Goal: Information Seeking & Learning: Learn about a topic

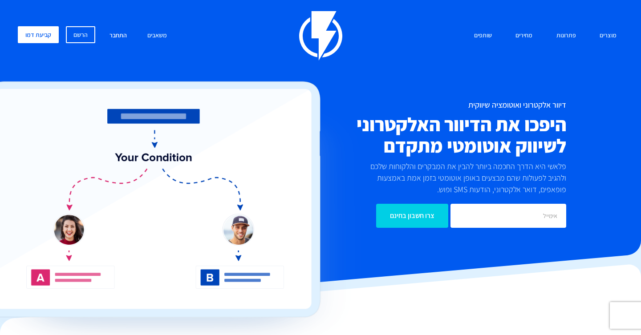
click at [121, 35] on link "התחבר" at bounding box center [118, 35] width 31 height 19
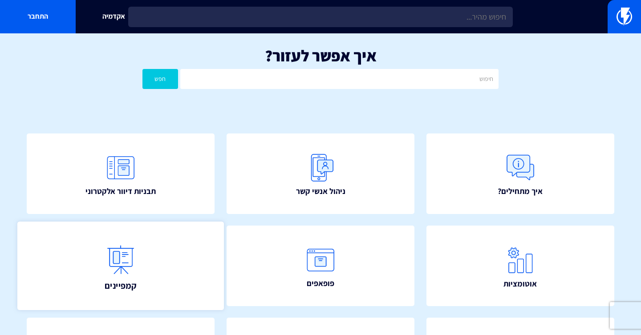
click at [163, 294] on link "קמפיינים" at bounding box center [120, 266] width 207 height 89
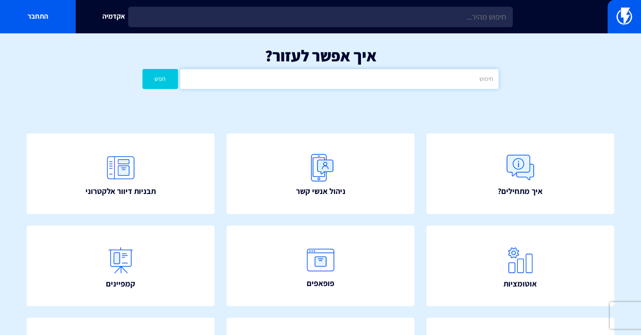
click at [214, 79] on input "text" at bounding box center [339, 79] width 318 height 20
click at [207, 101] on div "איך אפשר לעזור? חפש" at bounding box center [320, 69] width 641 height 73
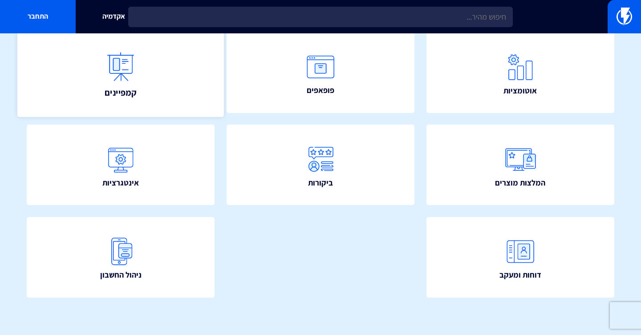
scroll to position [193, 0]
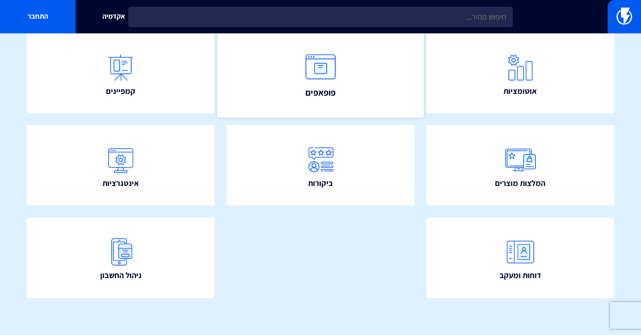
click at [355, 76] on link "פופאפים" at bounding box center [320, 73] width 207 height 89
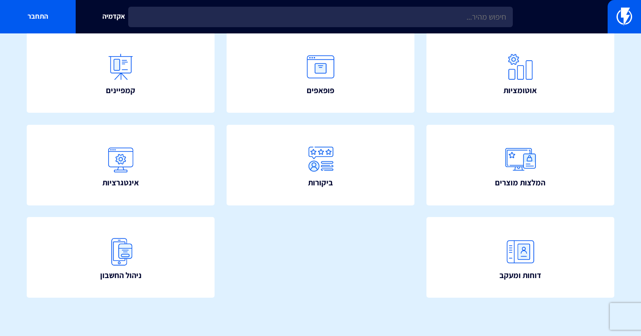
scroll to position [192, 0]
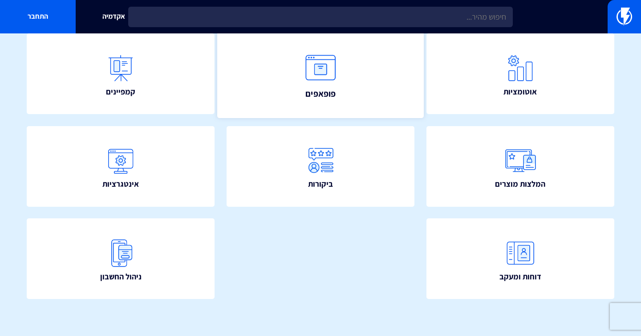
click at [286, 80] on link "פופאפים" at bounding box center [320, 73] width 207 height 89
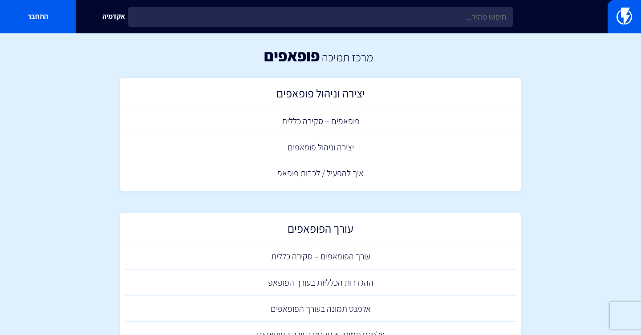
click at [483, 58] on div "מרכז תמיכה פופאפים" at bounding box center [320, 55] width 641 height 45
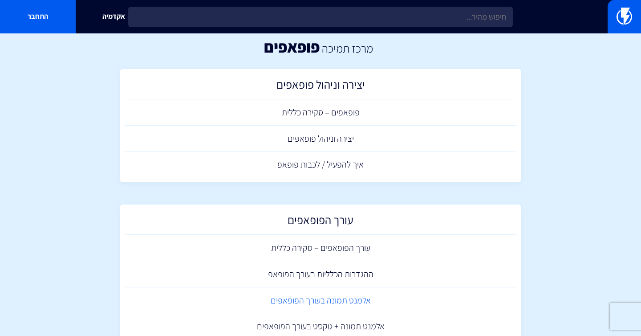
scroll to position [10, 0]
click at [290, 106] on link "פופאפים – סקירה כללית" at bounding box center [321, 111] width 392 height 26
click at [289, 135] on link "יצירה וניהול פופאפים" at bounding box center [321, 138] width 392 height 26
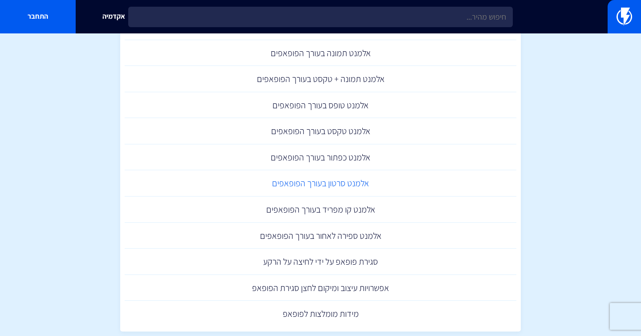
scroll to position [262, 0]
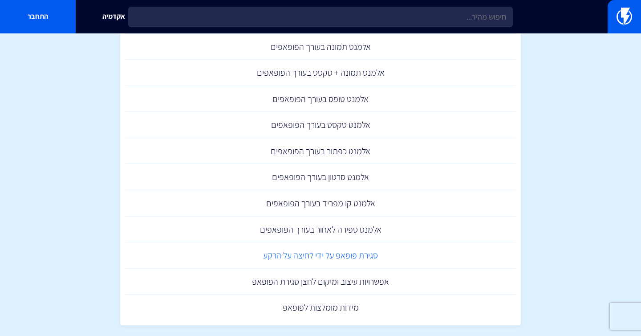
click at [300, 256] on link "סגירת פופאפ על ידי לחיצה על הרקע" at bounding box center [321, 255] width 392 height 26
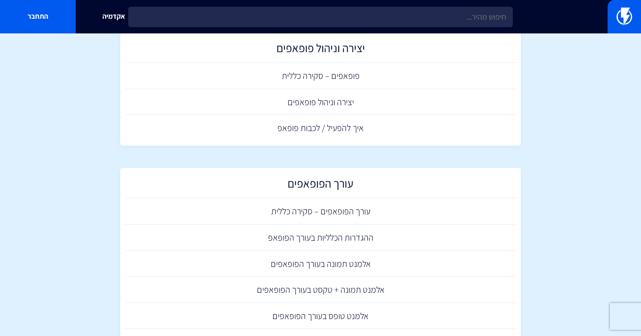
scroll to position [45, 0]
click at [335, 238] on link "ההגדרות הכלליות בעורך הפופאפ" at bounding box center [321, 238] width 392 height 26
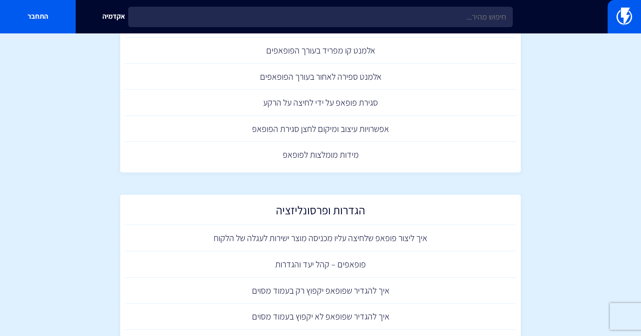
scroll to position [416, 0]
click at [325, 149] on link "מידות מומלצות לפופאפ" at bounding box center [321, 154] width 392 height 26
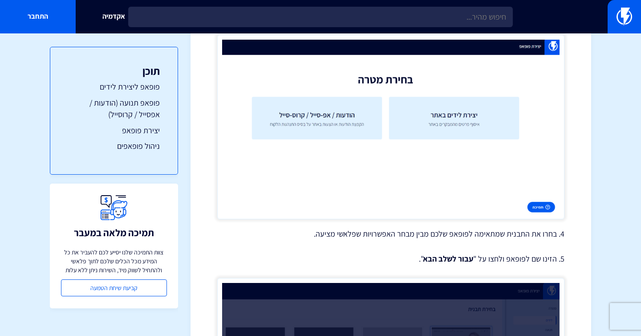
scroll to position [870, 0]
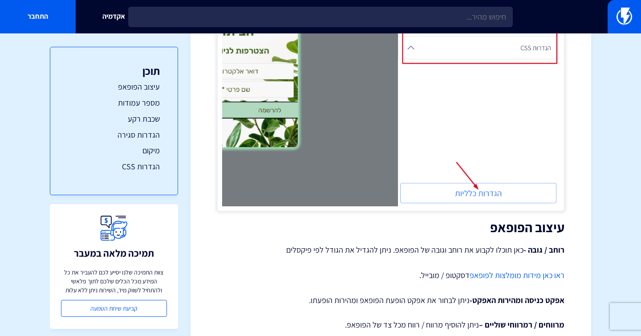
scroll to position [289, 0]
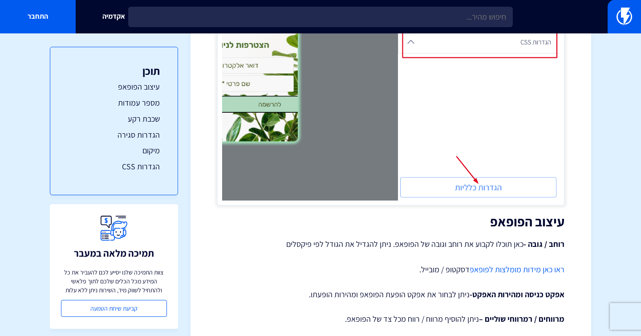
click at [399, 152] on img at bounding box center [390, 43] width 347 height 323
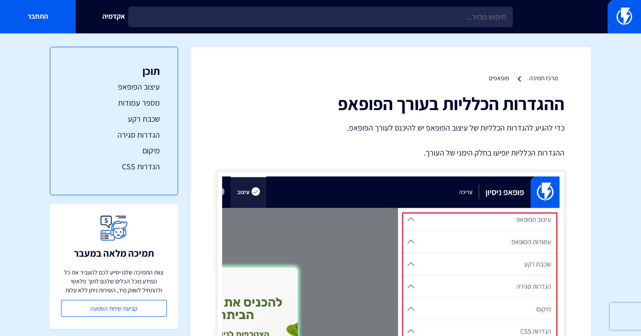
scroll to position [0, 0]
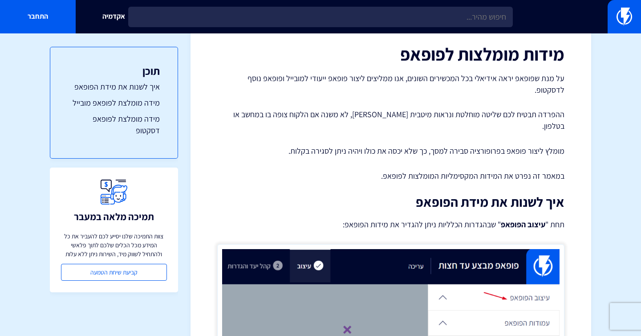
scroll to position [112, 0]
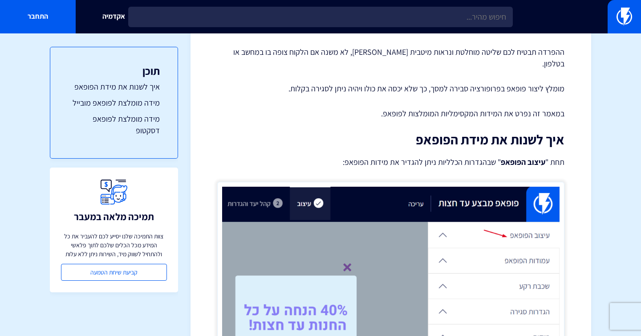
click at [402, 220] on img at bounding box center [390, 313] width 347 height 263
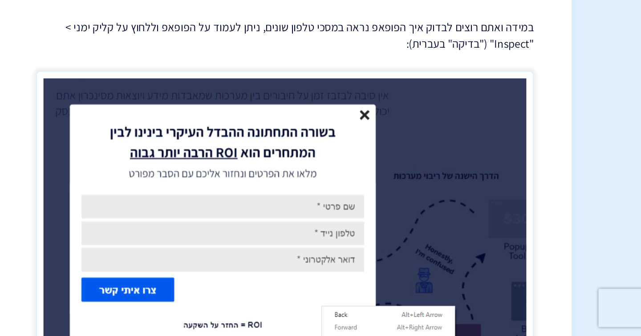
scroll to position [1019, 0]
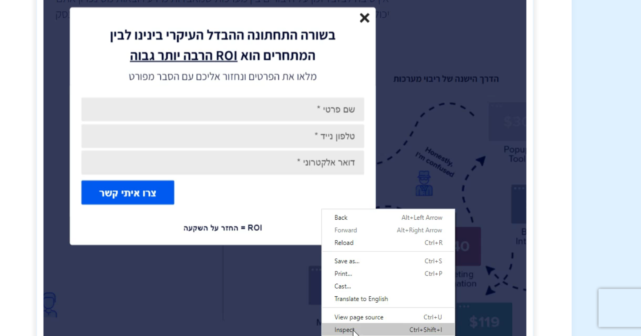
click at [301, 83] on img at bounding box center [390, 221] width 347 height 277
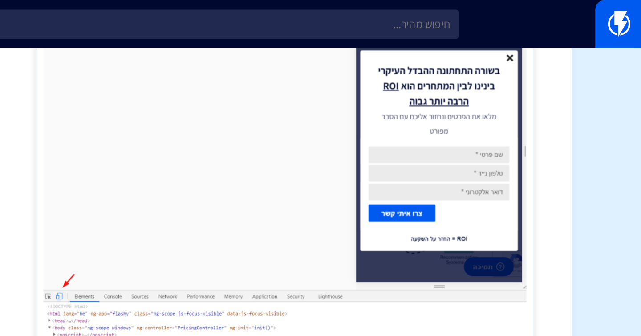
scroll to position [1387, 0]
